Goal: Task Accomplishment & Management: Manage account settings

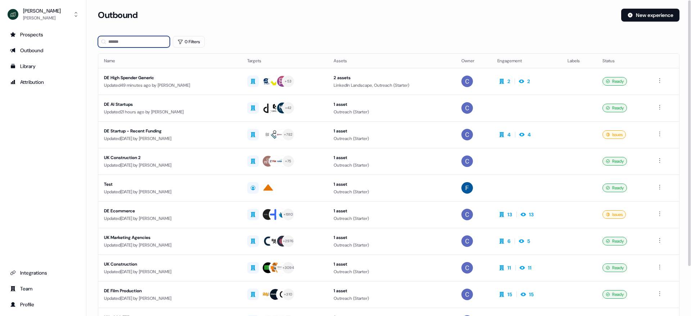
click at [127, 40] on input at bounding box center [134, 42] width 72 height 12
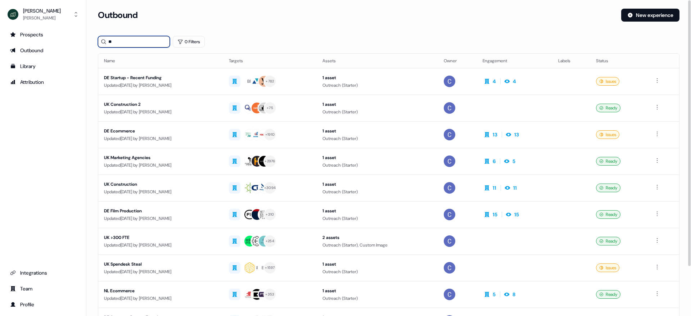
type input "*"
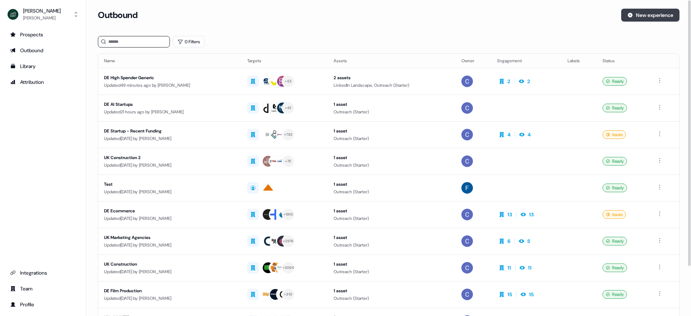
click at [639, 15] on button "New experience" at bounding box center [650, 15] width 58 height 13
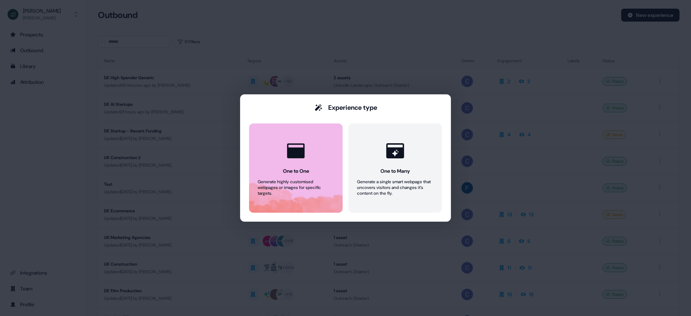
click at [277, 198] on button "One to One Generate highly customised webpages or images for specific targets." at bounding box center [296, 167] width 94 height 89
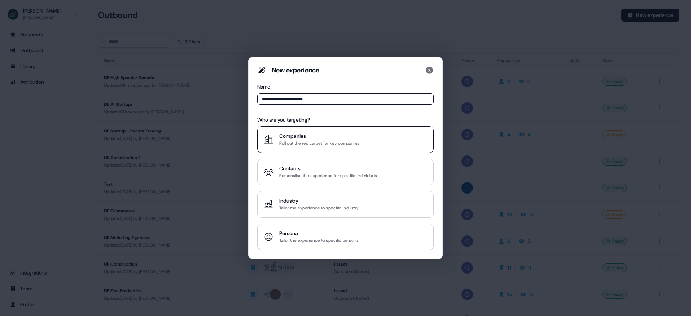
type input "**********"
click at [307, 136] on div "Companies" at bounding box center [319, 135] width 80 height 7
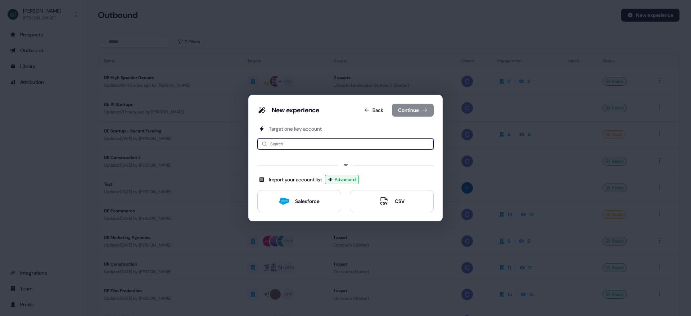
click at [290, 142] on input at bounding box center [345, 144] width 176 height 12
click at [303, 199] on div "Salesforce" at bounding box center [307, 201] width 24 height 7
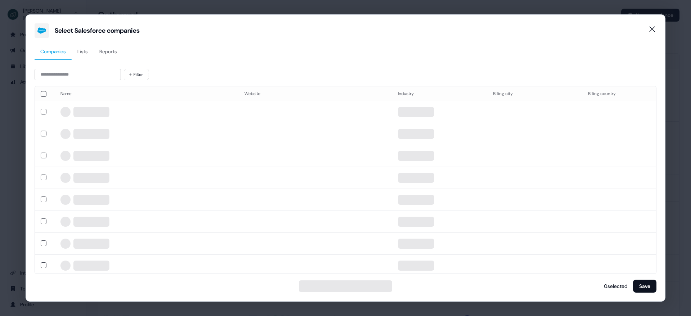
click at [117, 50] on span "Reports" at bounding box center [108, 51] width 18 height 7
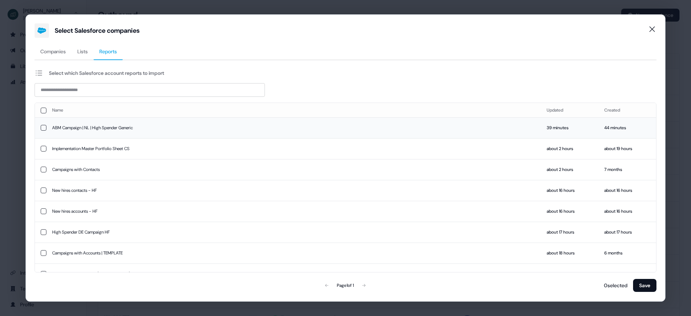
click at [113, 130] on td "ABM Campaign | NL | High Spender Generic" at bounding box center [293, 127] width 494 height 21
click at [649, 282] on button "Save" at bounding box center [644, 285] width 23 height 13
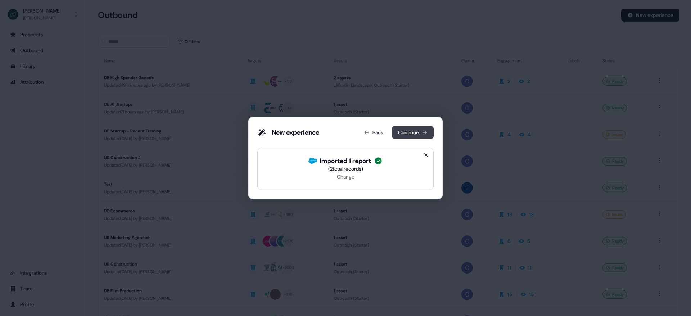
click at [420, 133] on button "Continue" at bounding box center [413, 132] width 42 height 13
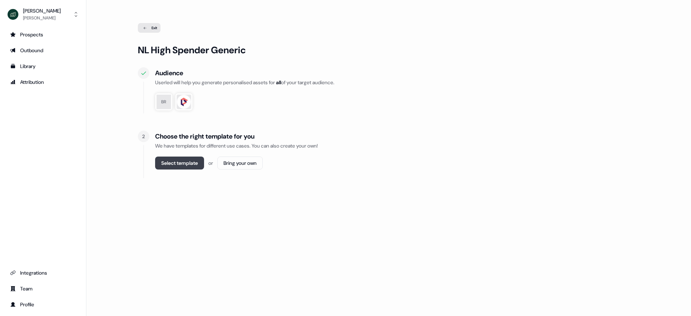
click at [188, 166] on button "Select template" at bounding box center [179, 163] width 49 height 13
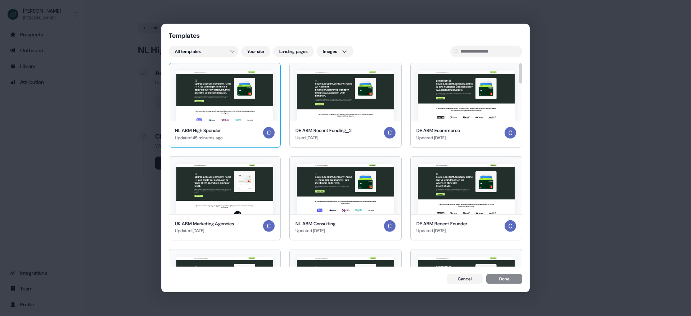
click at [200, 122] on div "NL ABM High Spender Updated 45 minutes ago" at bounding box center [224, 134] width 111 height 26
click at [512, 282] on button "Done" at bounding box center [504, 280] width 36 height 10
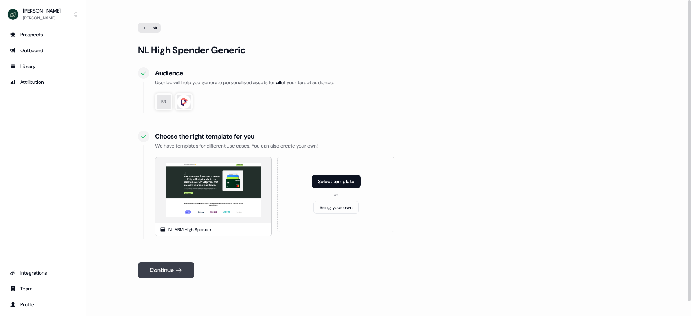
click at [170, 270] on button "Continue" at bounding box center [166, 270] width 56 height 16
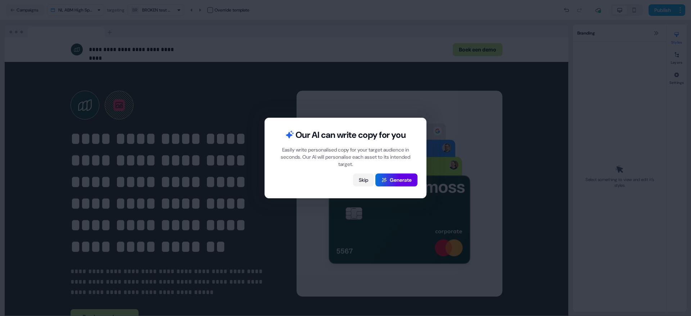
click at [364, 180] on button "Skip" at bounding box center [363, 179] width 21 height 13
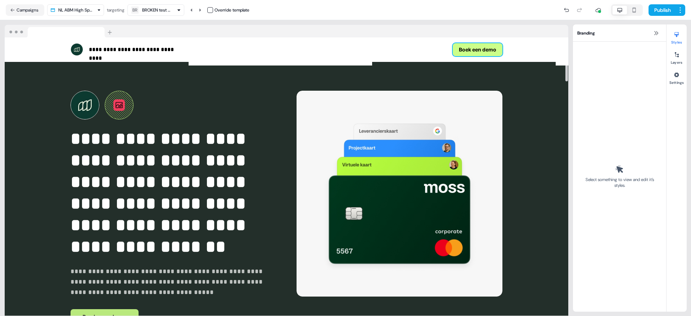
click at [478, 50] on button "Boek een demo" at bounding box center [478, 49] width 50 height 13
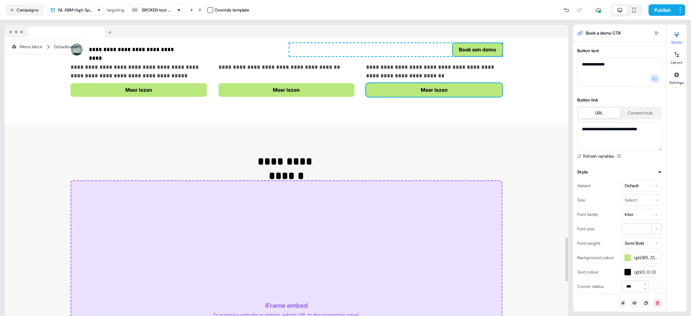
scroll to position [1277, 0]
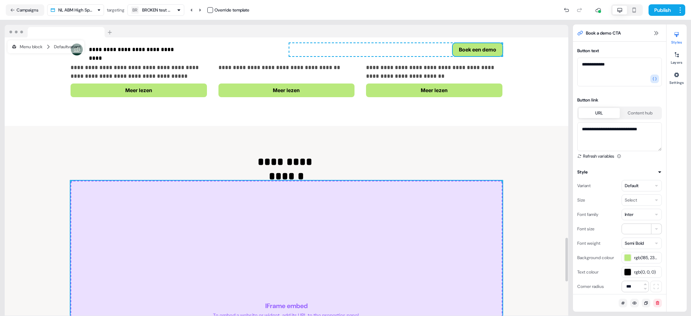
click at [445, 231] on div "IFrame embed To embed a website or widget, add its URL to the properties panel." at bounding box center [287, 310] width 432 height 259
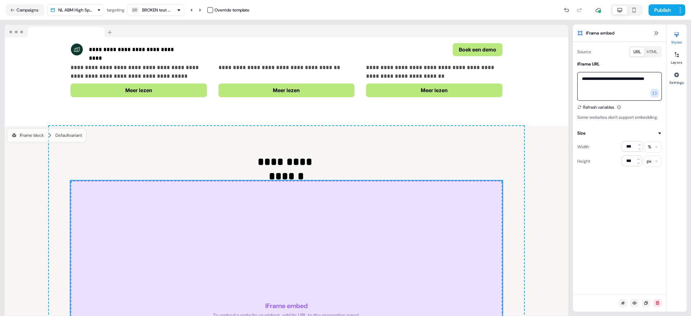
click at [609, 79] on textarea "**********" at bounding box center [619, 86] width 85 height 29
click at [656, 95] on icon "button" at bounding box center [654, 93] width 4 height 4
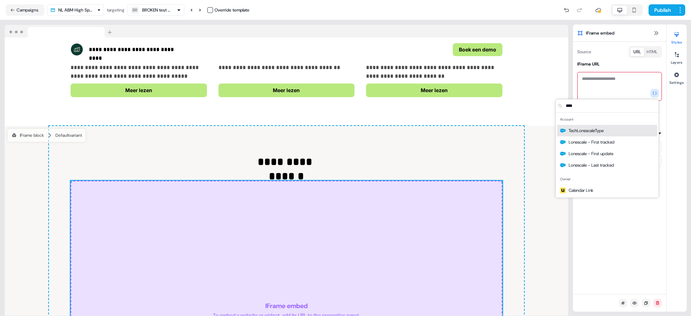
scroll to position [0, 0]
type input "*****"
click at [585, 131] on span "Calendar Link" at bounding box center [580, 130] width 25 height 7
type textarea "**********"
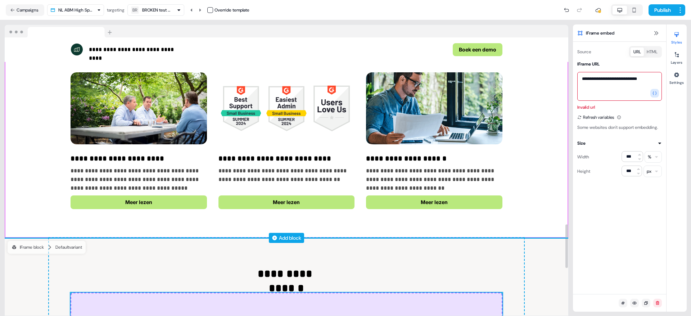
scroll to position [1157, 0]
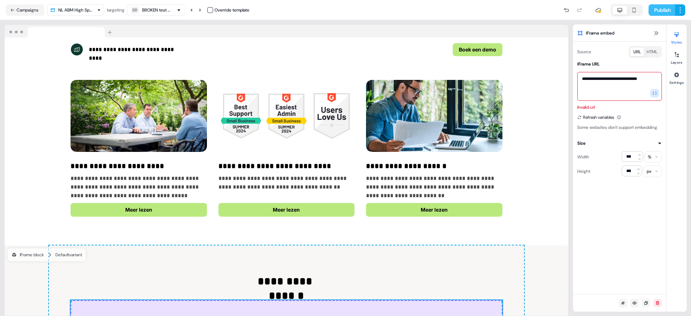
click at [662, 10] on button "Publish" at bounding box center [661, 10] width 27 height 12
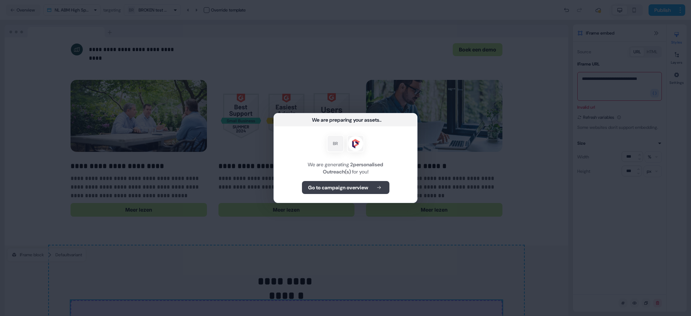
click at [345, 186] on b "Go to campaign overview" at bounding box center [338, 187] width 60 height 7
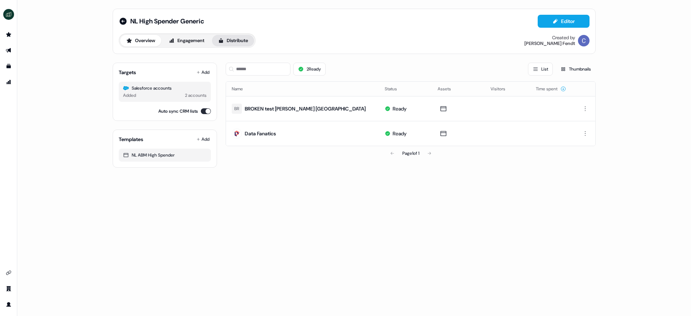
click at [244, 43] on button "Distribute" at bounding box center [233, 41] width 42 height 12
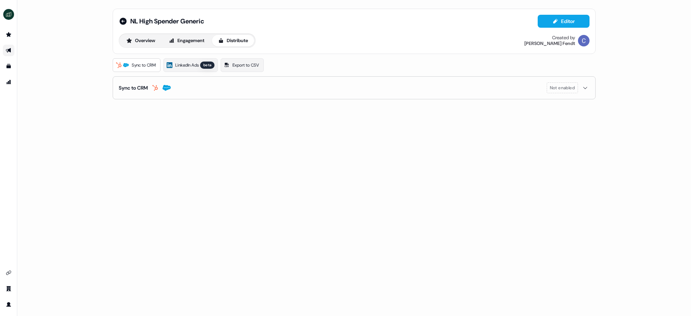
click at [291, 83] on button "Sync to CRM Not enabled" at bounding box center [354, 88] width 471 height 22
click at [123, 107] on button "enable-crm-asset-sync" at bounding box center [125, 106] width 13 height 7
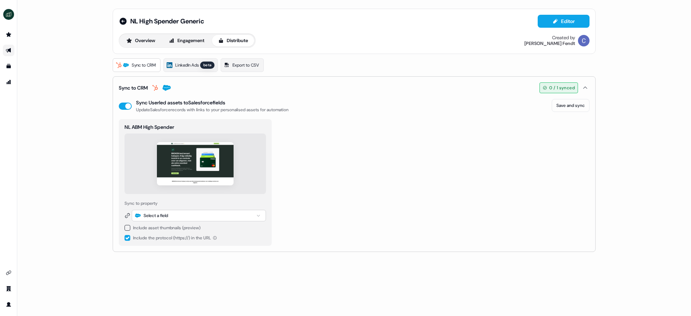
click at [126, 227] on button "button" at bounding box center [127, 228] width 6 height 6
click at [128, 251] on button "button" at bounding box center [127, 252] width 6 height 6
click at [156, 215] on div "Select a field" at bounding box center [156, 215] width 24 height 7
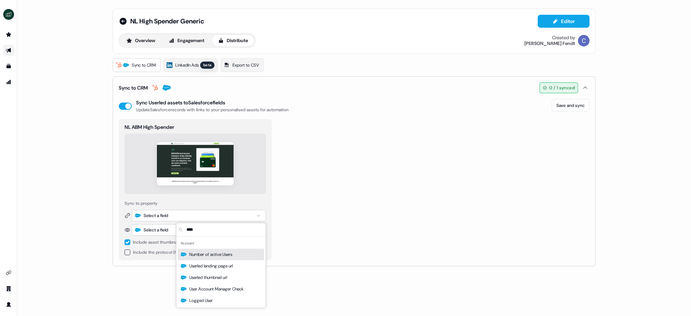
type input "*****"
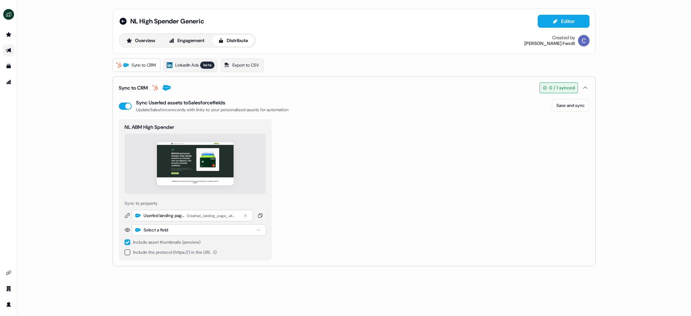
click at [167, 233] on div "Select a field" at bounding box center [156, 229] width 24 height 7
type input "*****"
click at [208, 278] on span "Userled thumbnail url" at bounding box center [208, 280] width 38 height 7
click at [570, 102] on button "Save and sync" at bounding box center [571, 105] width 38 height 13
